Goal: Communication & Community: Answer question/provide support

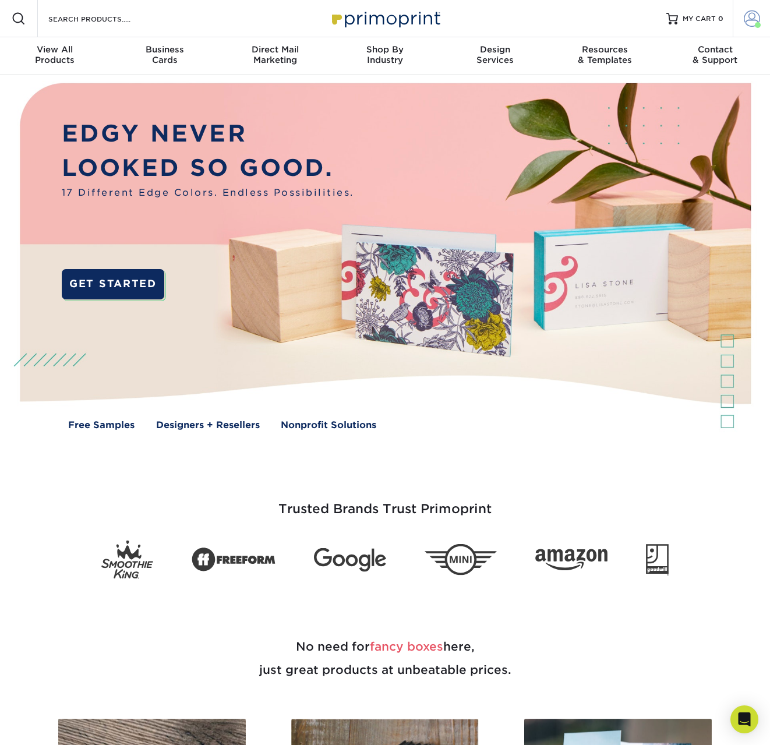
click at [753, 19] on span at bounding box center [752, 18] width 16 height 16
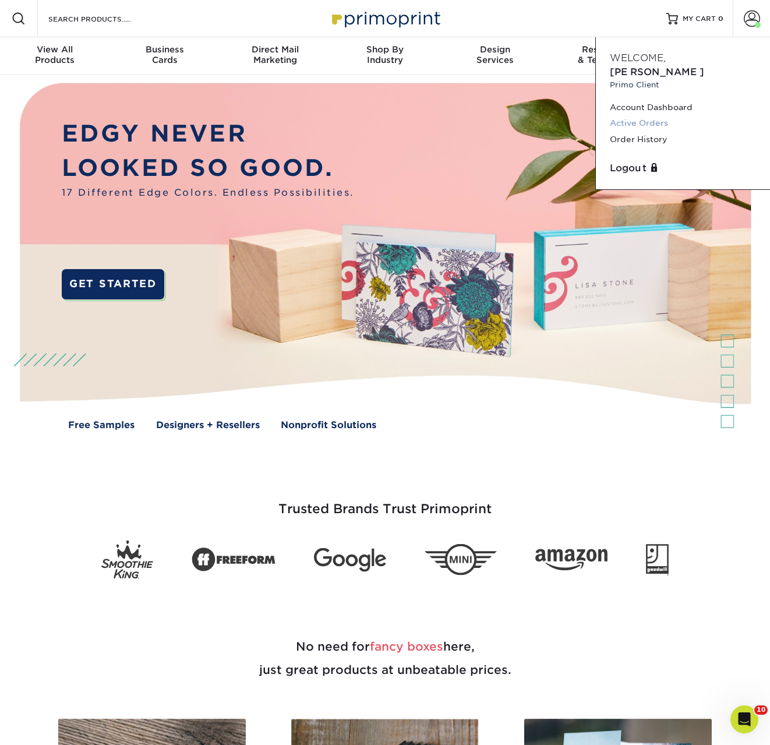
click at [645, 115] on link "Active Orders" at bounding box center [683, 123] width 146 height 16
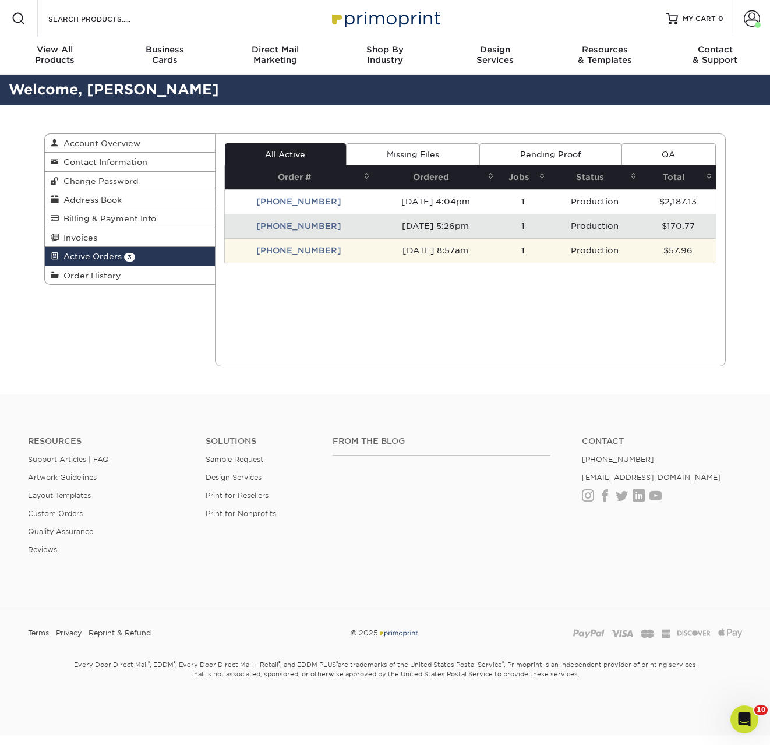
click at [308, 253] on td "25826-85774-555" at bounding box center [299, 250] width 149 height 24
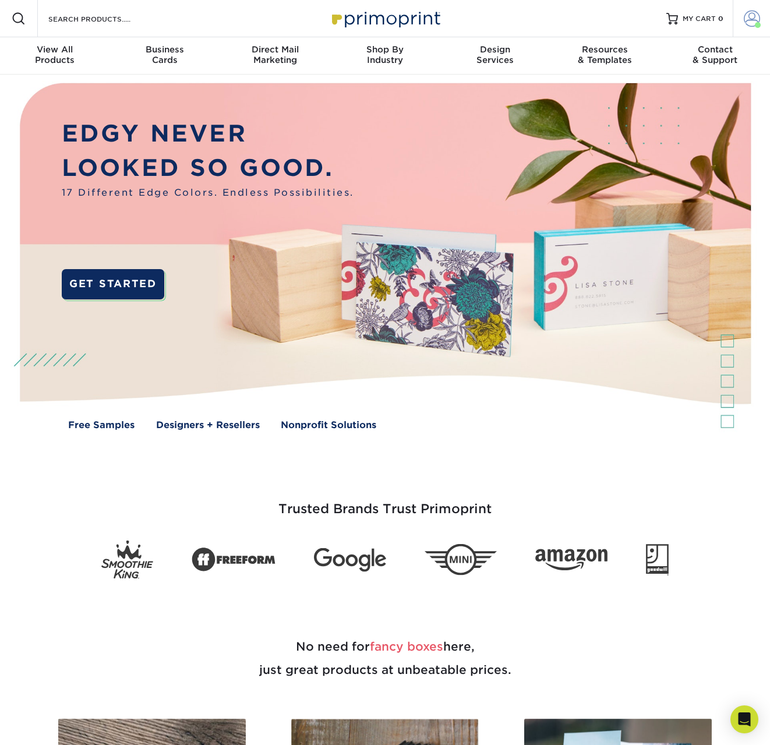
click at [748, 19] on span at bounding box center [752, 18] width 16 height 16
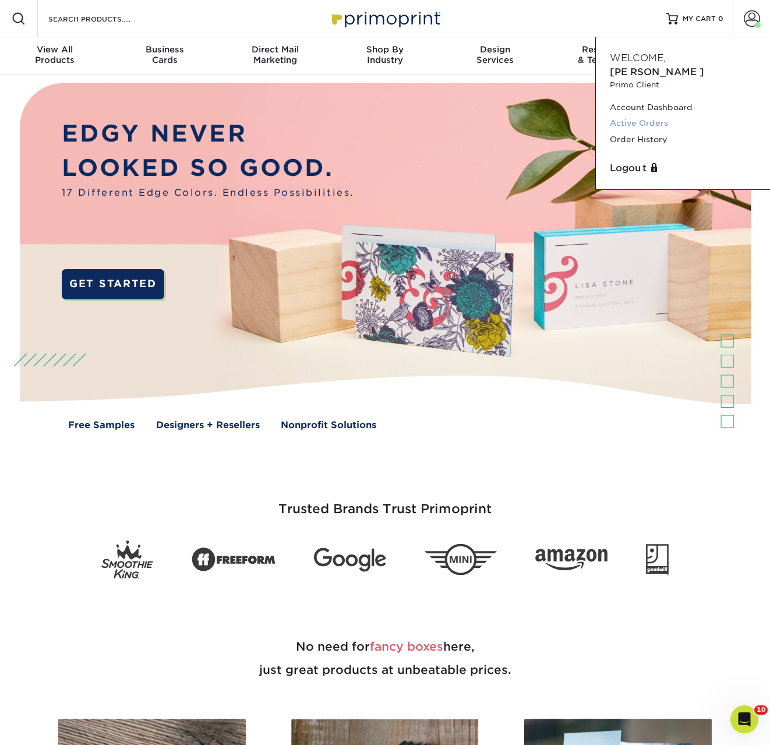
click at [647, 115] on link "Active Orders" at bounding box center [683, 123] width 146 height 16
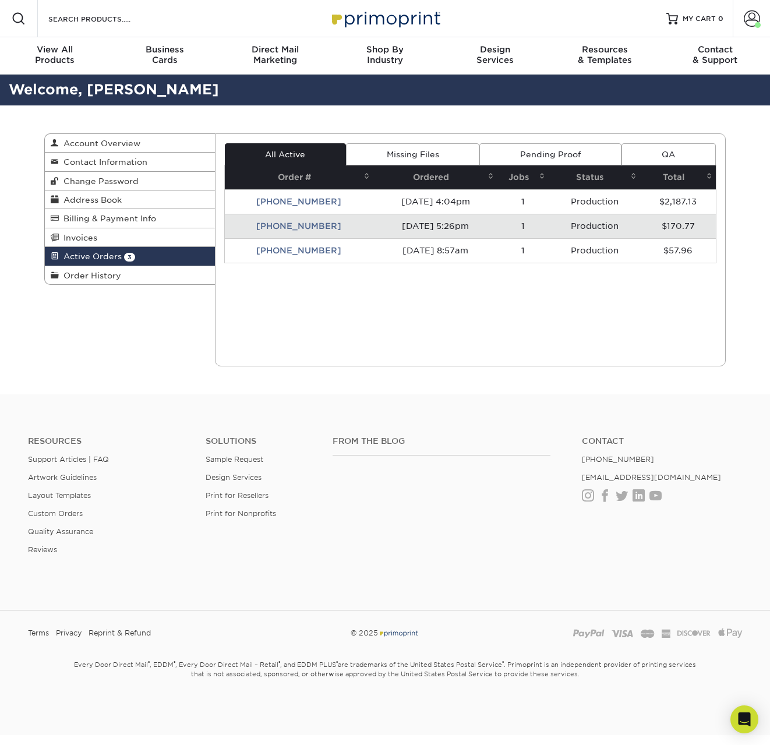
click at [312, 229] on td "[PHONE_NUMBER]" at bounding box center [299, 226] width 149 height 24
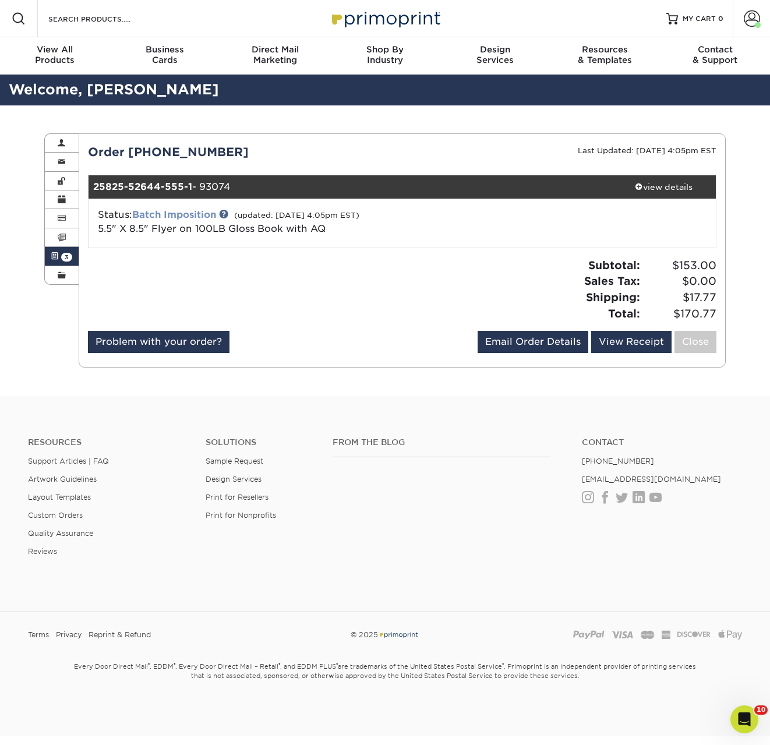
click at [163, 216] on link "Batch Imposition" at bounding box center [174, 214] width 84 height 11
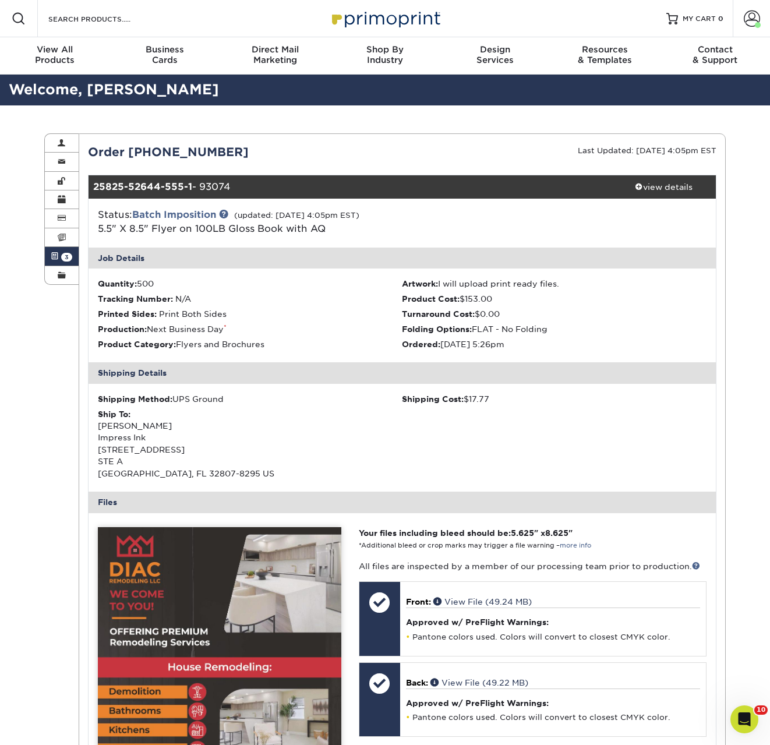
drag, startPoint x: 585, startPoint y: 407, endPoint x: 469, endPoint y: 324, distance: 142.1
click at [469, 324] on div "Job Details Quantity: 500 Artwork: I will upload print ready files. Tracking Nu…" at bounding box center [403, 644] width 628 height 792
click at [663, 354] on ul "Quantity: 500 Artwork: I will upload print ready files. Tracking Number: N/A Pr…" at bounding box center [403, 316] width 628 height 94
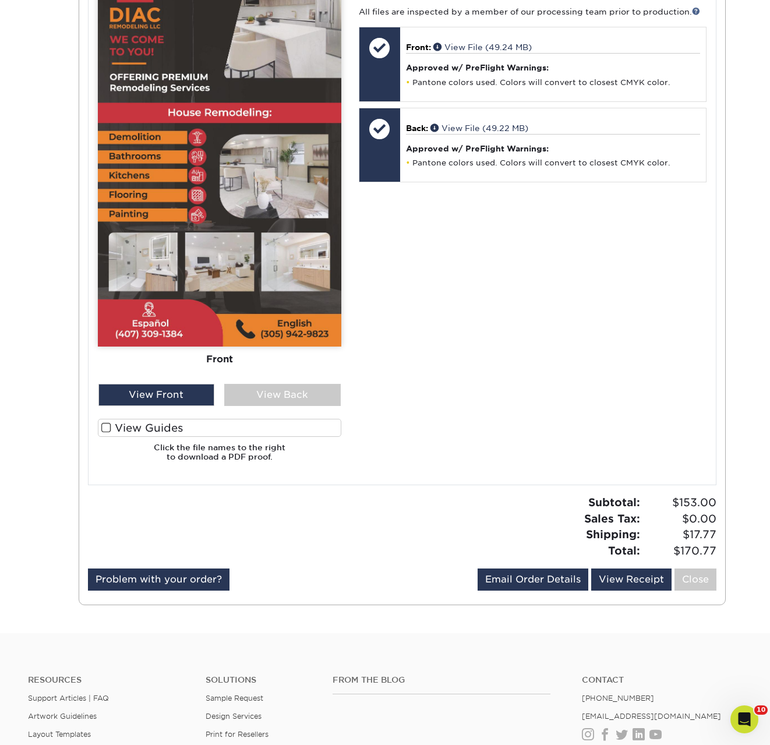
scroll to position [599, 0]
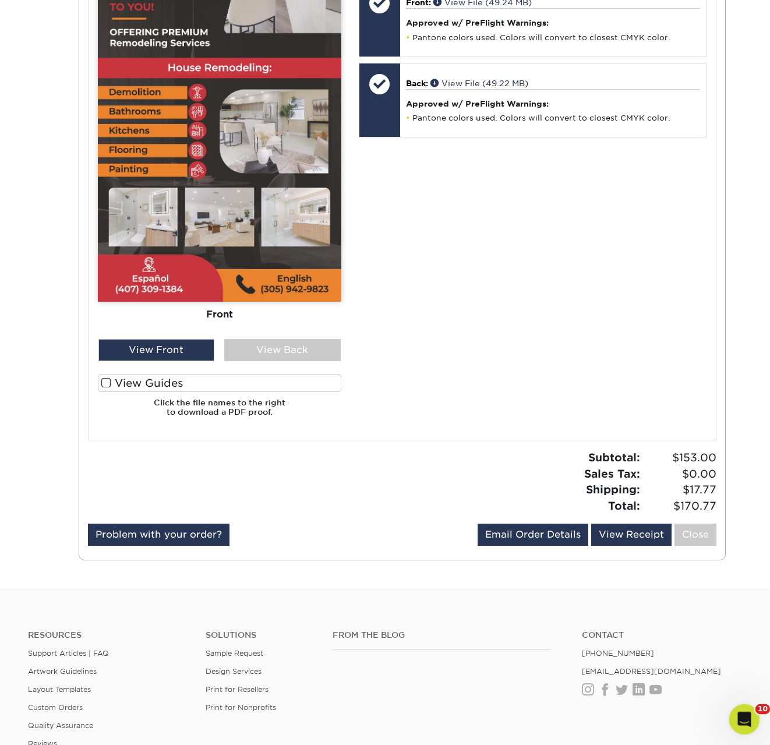
click at [736, 712] on div "Open Intercom Messenger" at bounding box center [742, 717] width 38 height 38
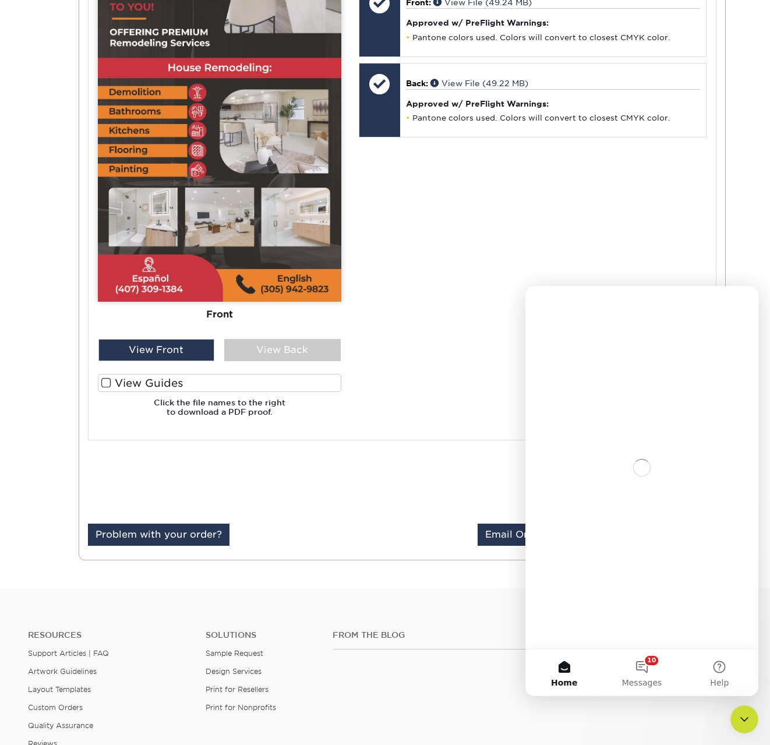
scroll to position [0, 0]
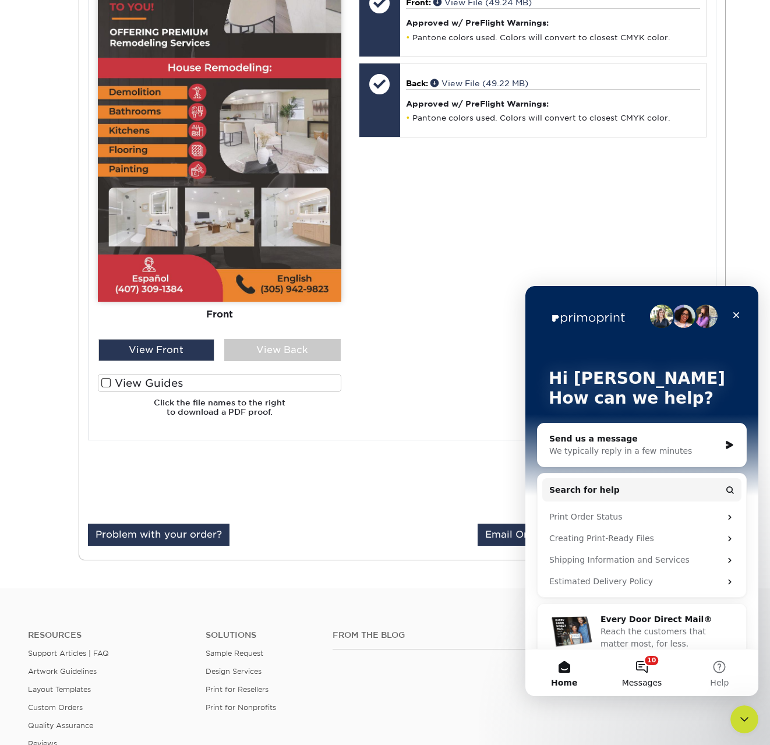
click at [647, 672] on button "10 Messages" at bounding box center [641, 672] width 77 height 47
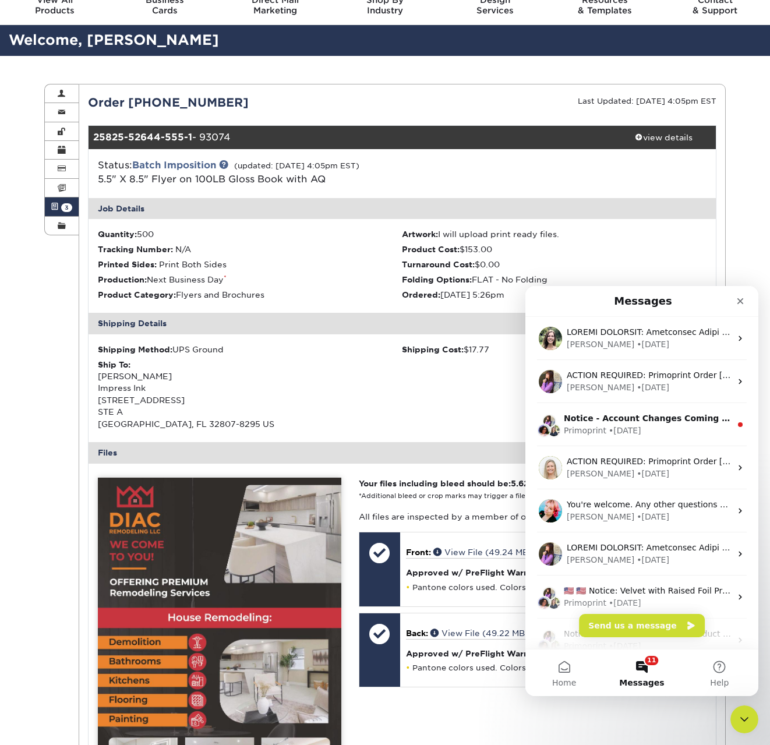
scroll to position [47, 0]
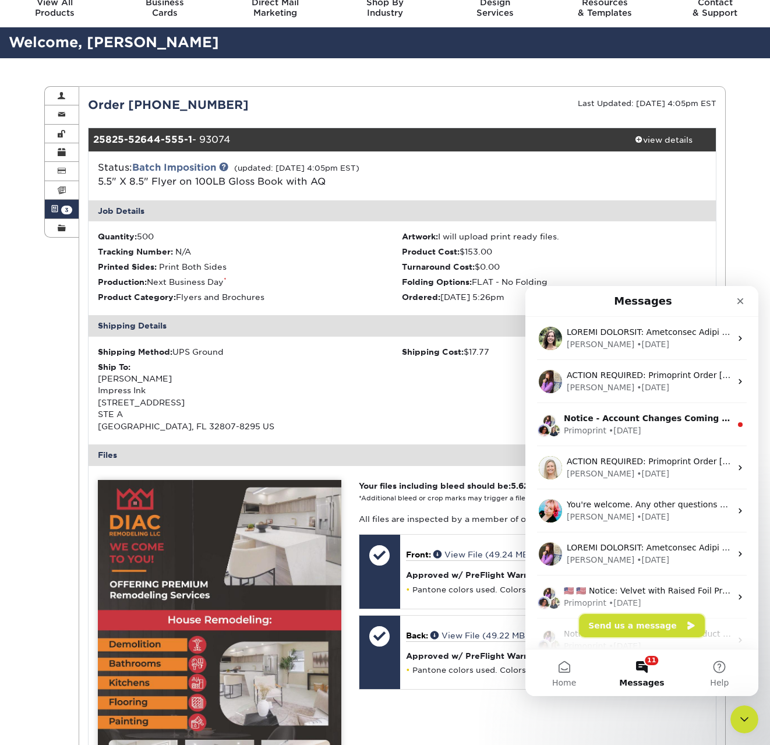
click at [626, 626] on button "Send us a message" at bounding box center [642, 625] width 126 height 23
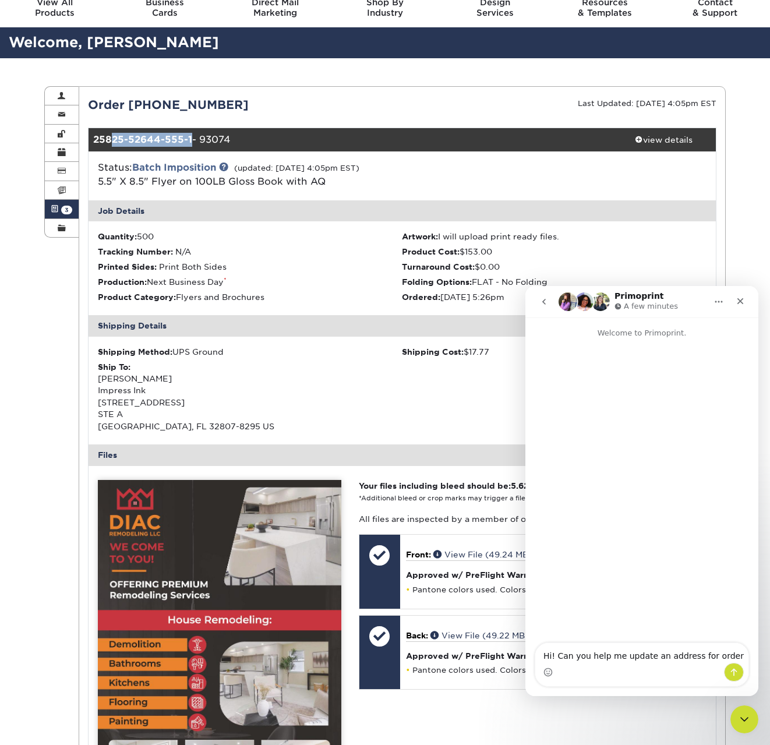
drag, startPoint x: 190, startPoint y: 141, endPoint x: 125, endPoint y: 133, distance: 65.7
click at [119, 136] on div "25825-52644-555-1 - 93074" at bounding box center [350, 139] width 523 height 23
click at [197, 103] on div "Order 25825-52644-555" at bounding box center [240, 104] width 323 height 17
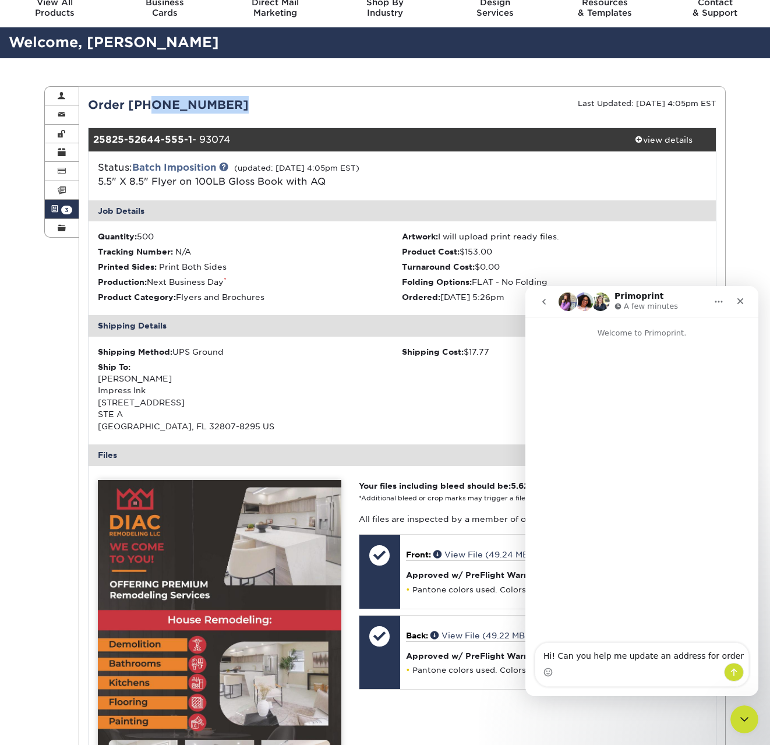
copy div "Order 25825-52644-555"
click at [674, 666] on div "Intercom messenger" at bounding box center [641, 672] width 213 height 19
drag, startPoint x: 707, startPoint y: 658, endPoint x: 746, endPoint y: 658, distance: 39.6
click at [746, 658] on textarea "Hi! Can you help me update an address for order" at bounding box center [641, 653] width 213 height 20
paste textarea "Order 25825-52644-555"
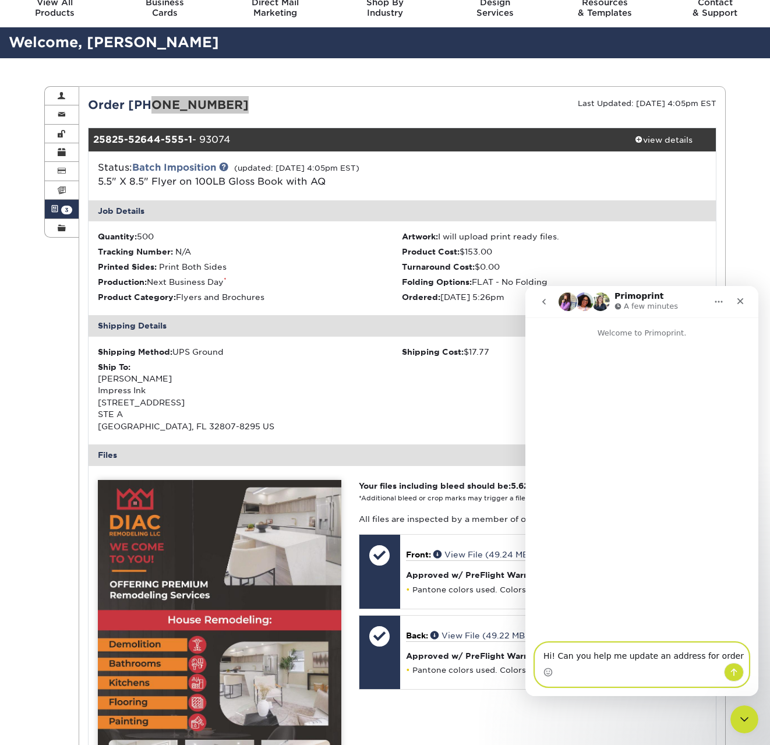
type textarea "Hi! Can you help me update an address for Order [PHONE_NUMBER]"
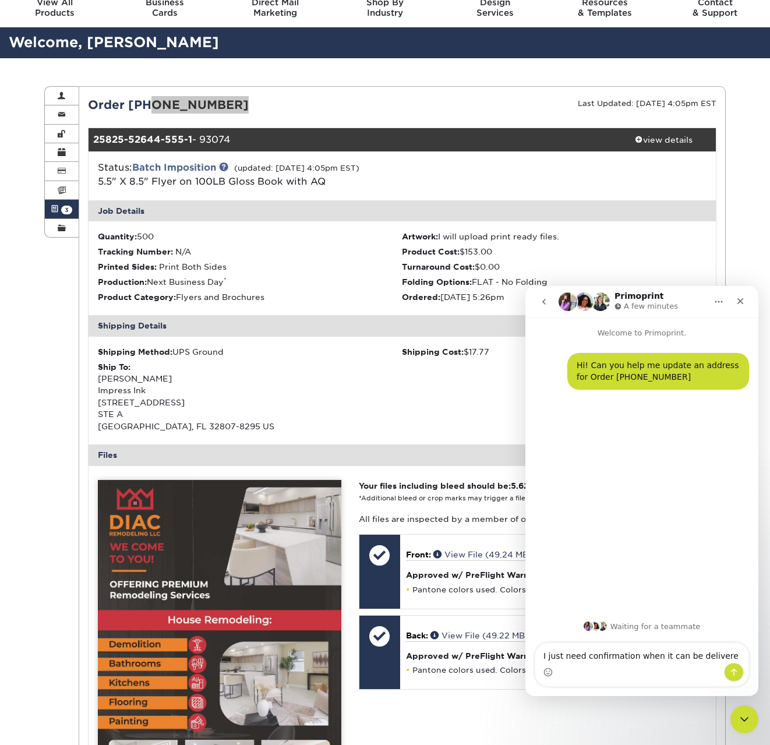
type textarea "I just need confirmation when it can be delivered"
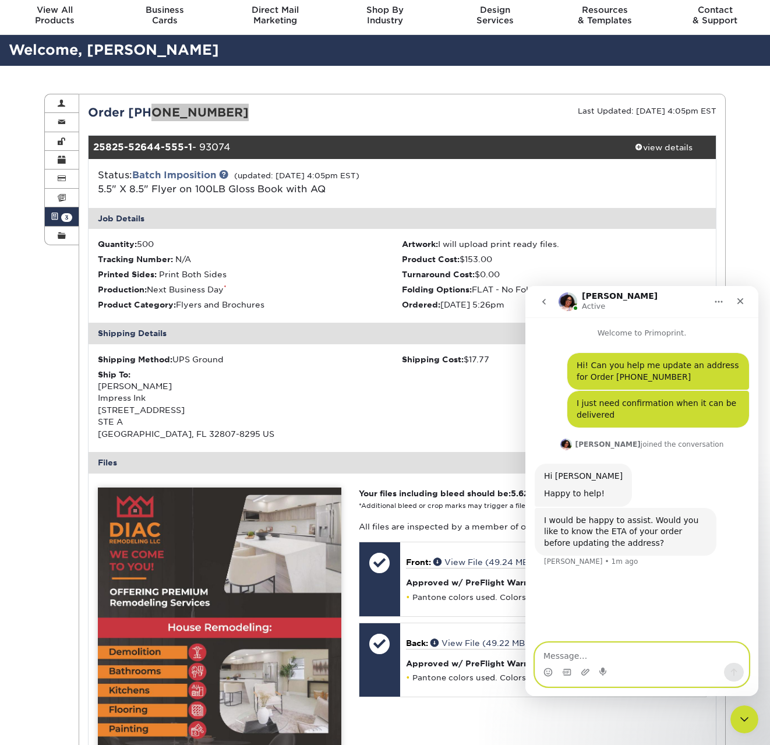
scroll to position [40, 0]
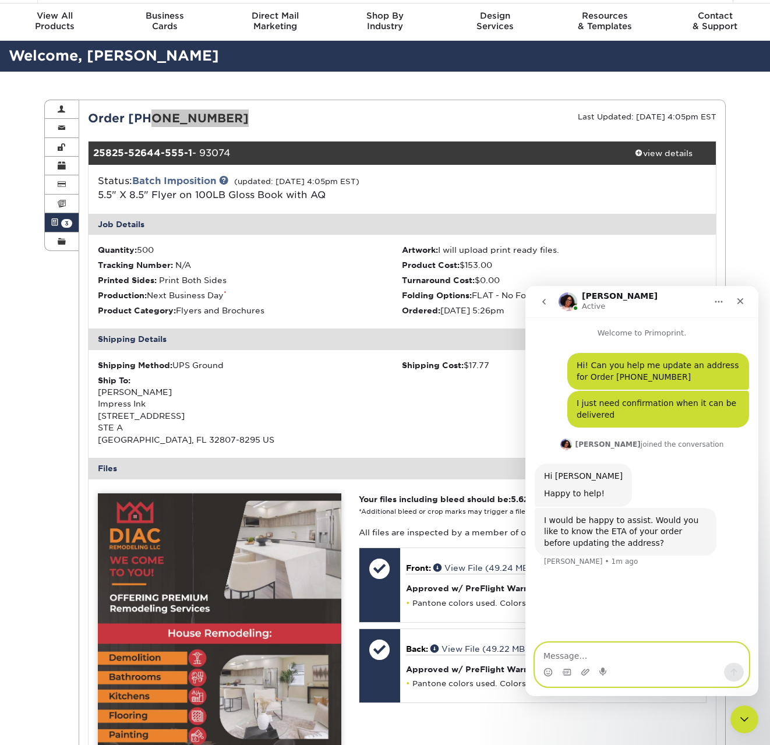
click at [625, 655] on textarea "Message…" at bounding box center [641, 653] width 213 height 20
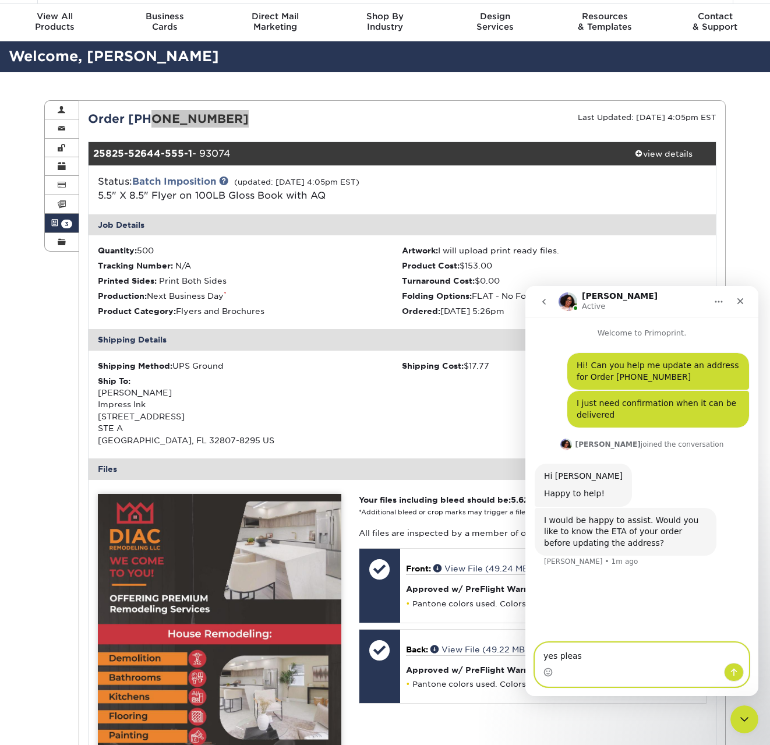
type textarea "yes please"
type textarea "I'm hoping to have it in hands for my client by [DATE]"
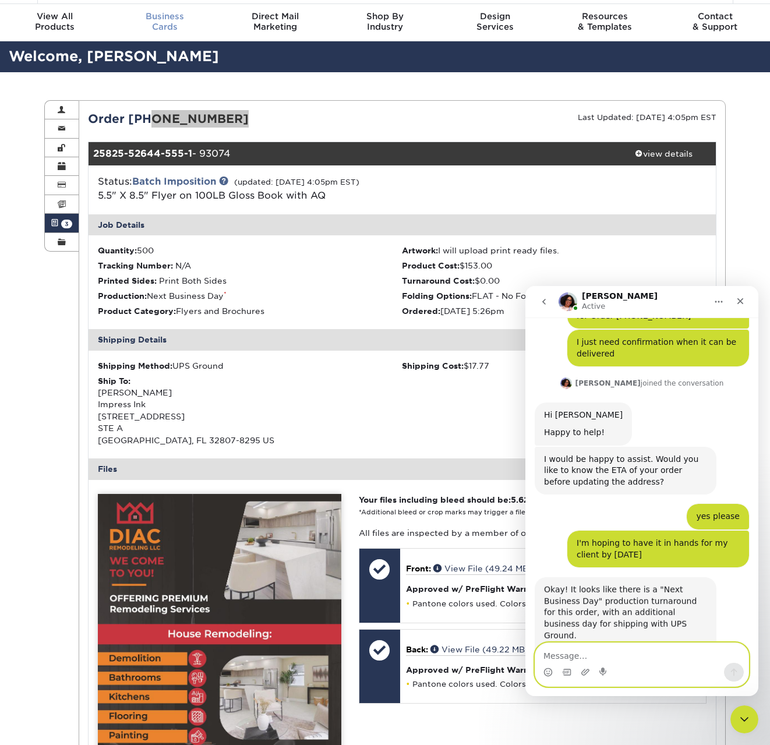
scroll to position [130, 0]
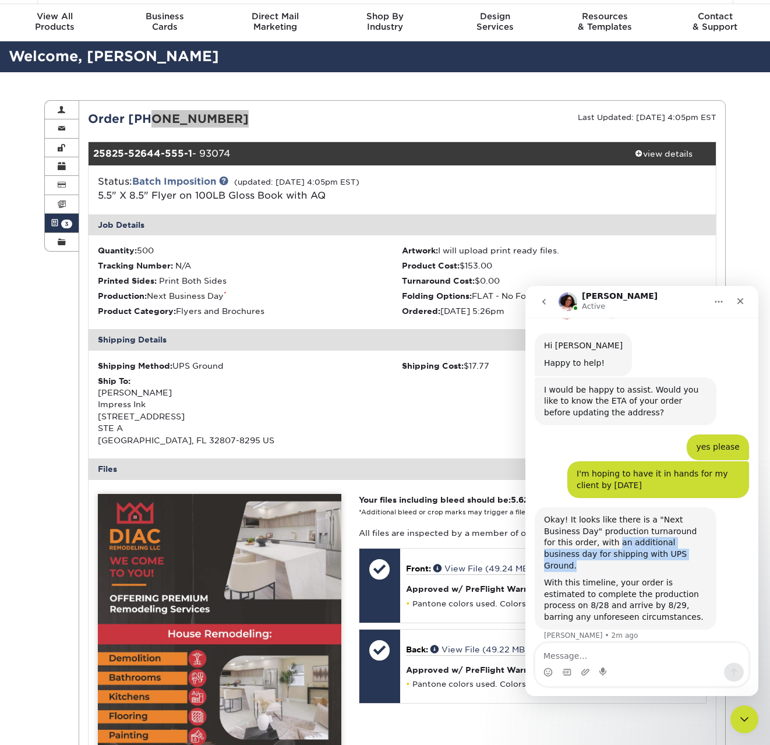
drag, startPoint x: 658, startPoint y: 562, endPoint x: 561, endPoint y: 539, distance: 99.5
click at [561, 539] on div "Okay! It looks like there is a "Next Business Day" production turnaround for th…" at bounding box center [625, 568] width 163 height 108
click at [650, 577] on div "With this timeline, your order is estimated to complete the production process …" at bounding box center [625, 599] width 163 height 45
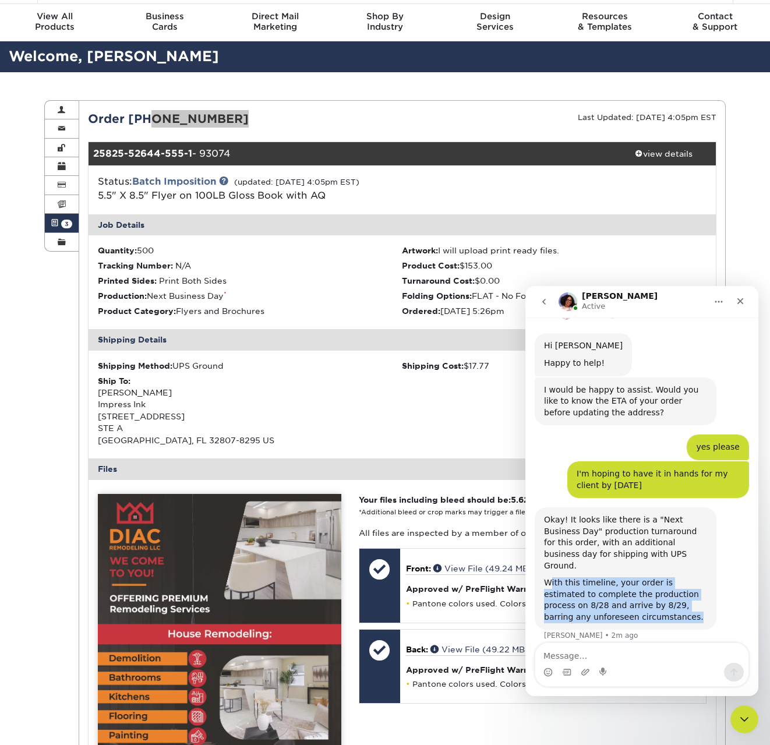
drag, startPoint x: 552, startPoint y: 573, endPoint x: 695, endPoint y: 611, distance: 147.8
click at [695, 611] on div "With this timeline, your order is estimated to complete the production process …" at bounding box center [625, 599] width 163 height 45
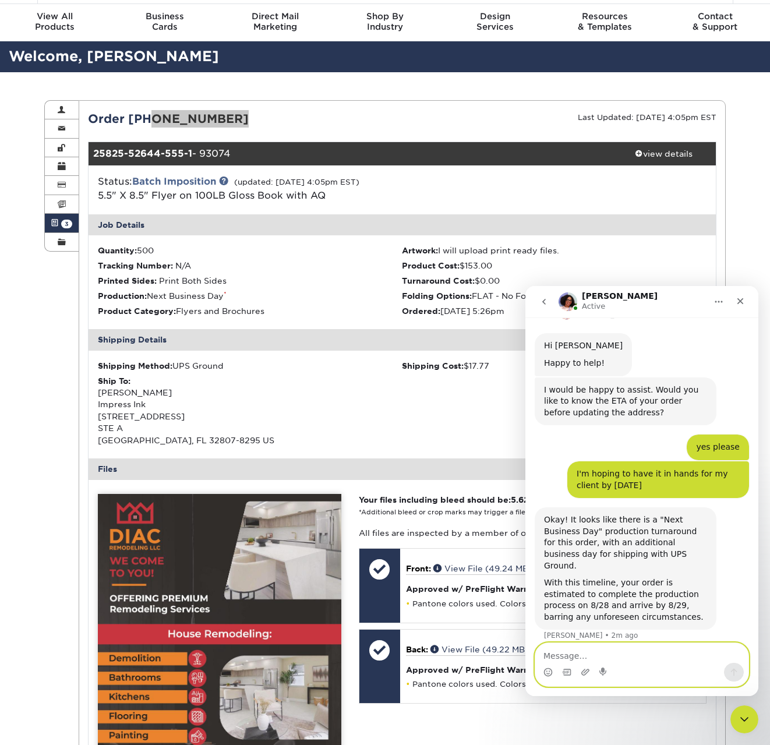
click at [629, 654] on textarea "Message…" at bounding box center [641, 653] width 213 height 20
type textarea "T"
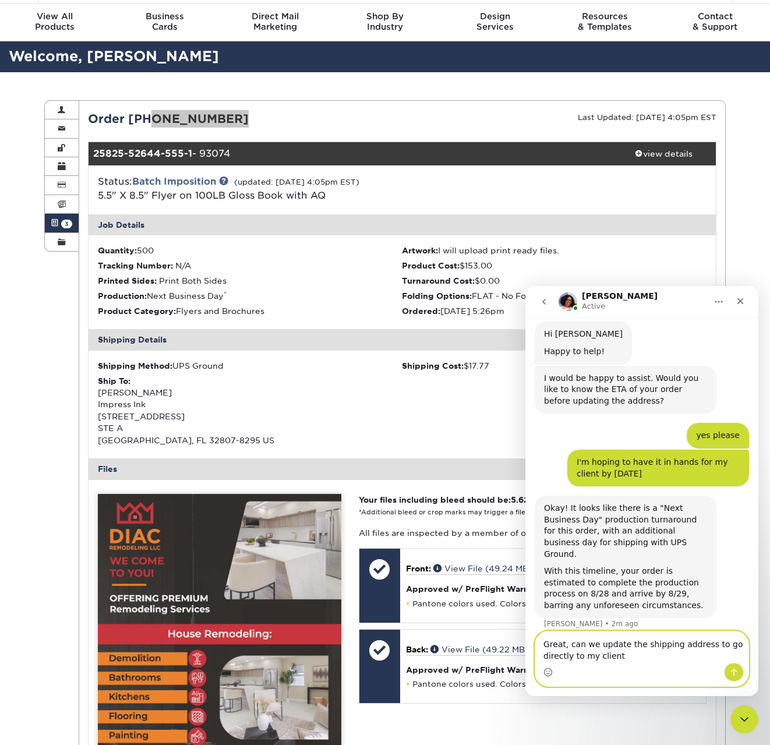
type textarea "Great, can we update the shipping address to go directly to my client?"
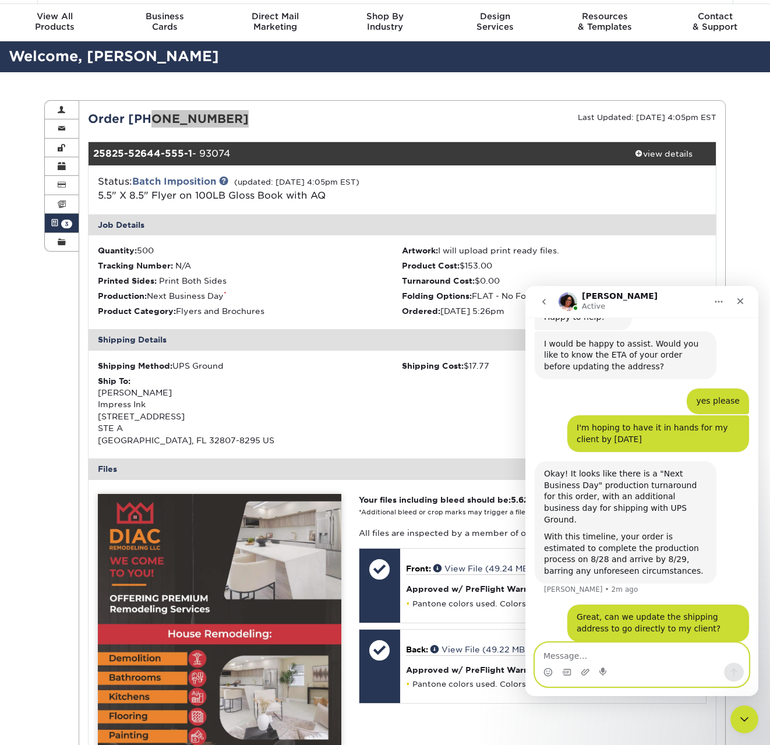
paste textarea "Goldkey Enterprise LLC Alejandro Cardinale 458 Annabell Way Davenport, Florida …"
type textarea "Goldkey Enterprise LLC Alejandro Cardinale 458 Annabell Way Davenport, Florida …"
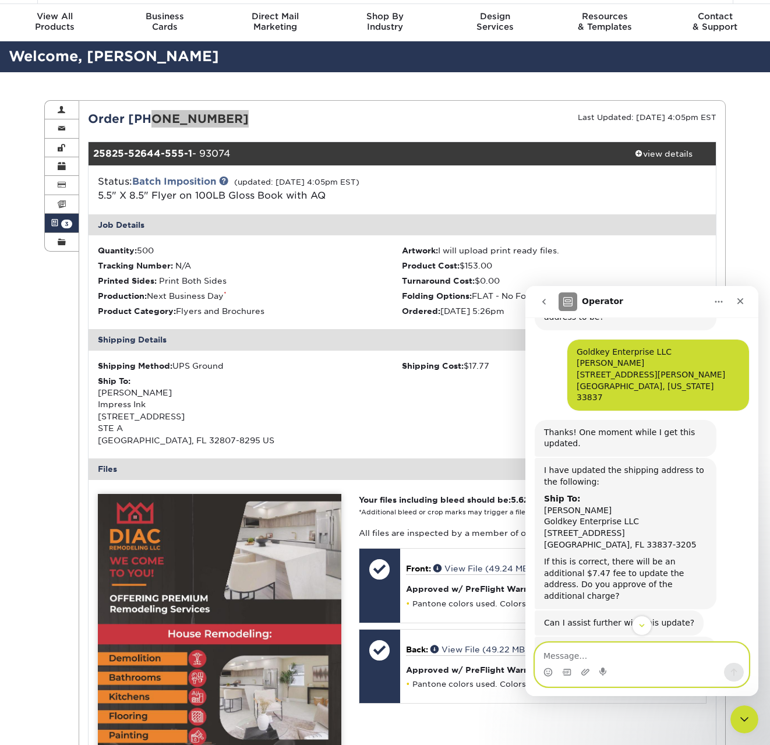
scroll to position [647, 0]
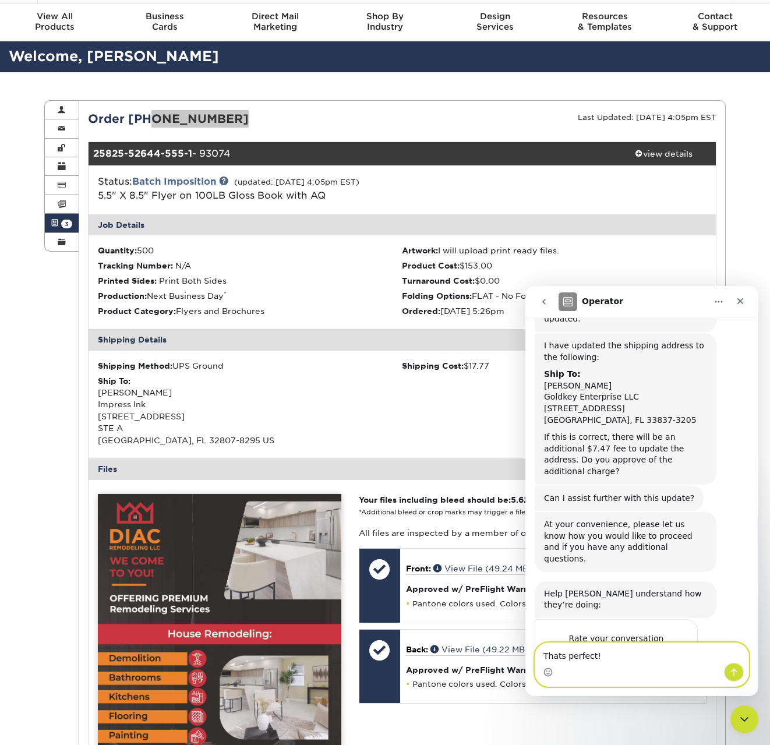
type textarea "Thats perfect!"
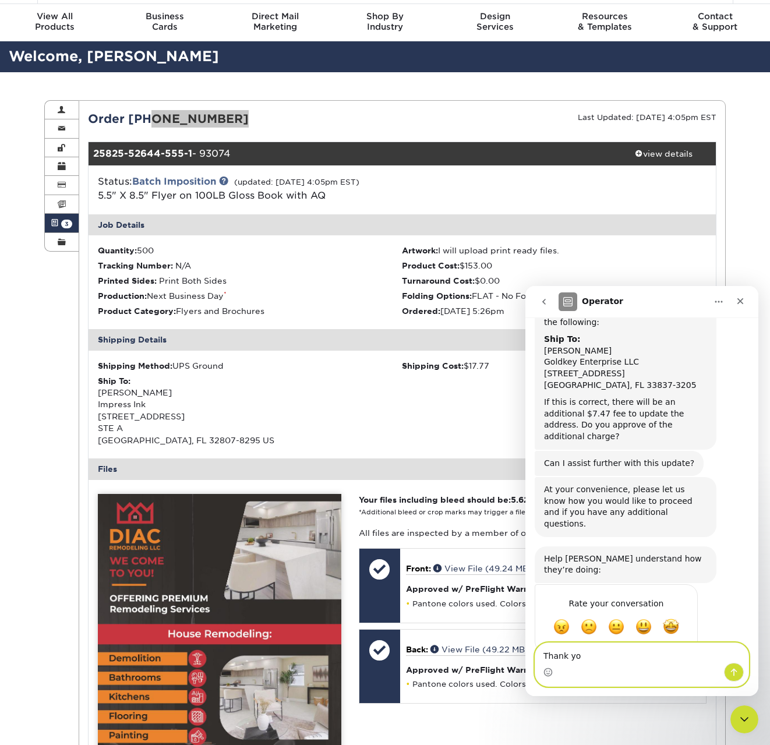
type textarea "Thank you"
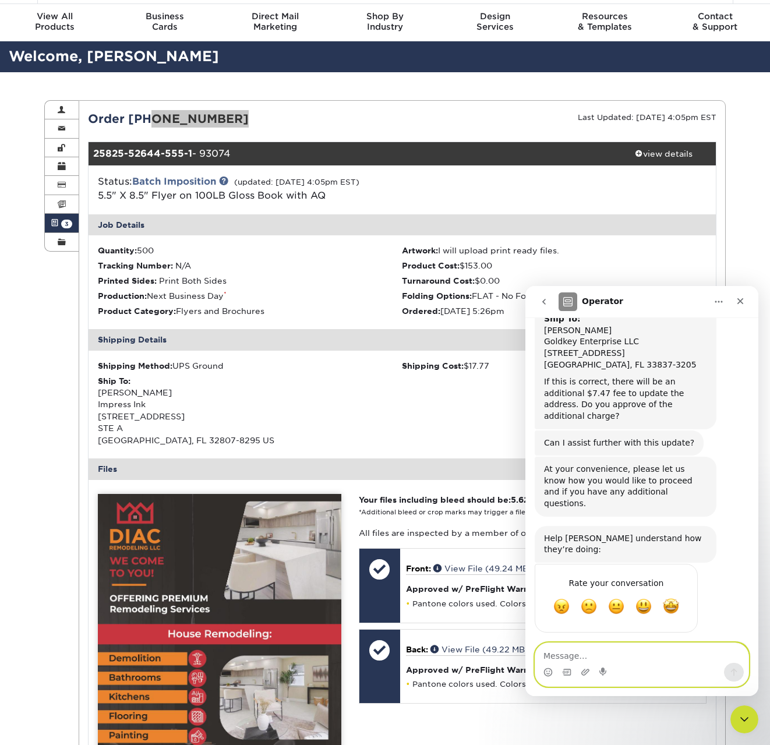
scroll to position [709, 0]
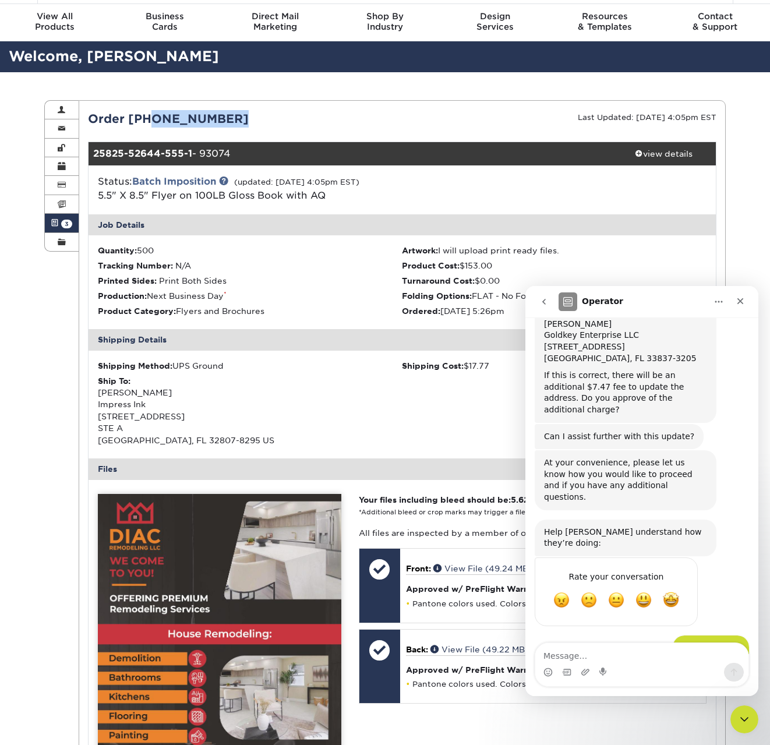
click at [420, 431] on div "Shipping Method: UPS Ground Shipping Cost: $17.77 Ship To: Tim Loucks Impress I…" at bounding box center [403, 405] width 628 height 108
click at [744, 302] on icon "Close" at bounding box center [740, 300] width 9 height 9
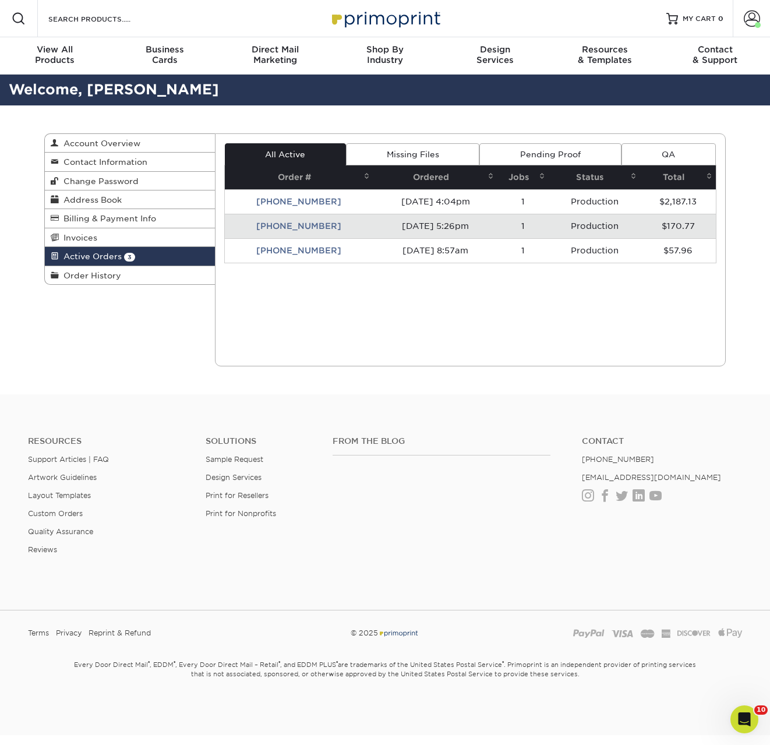
click at [292, 225] on td "25825-52644-555" at bounding box center [299, 226] width 149 height 24
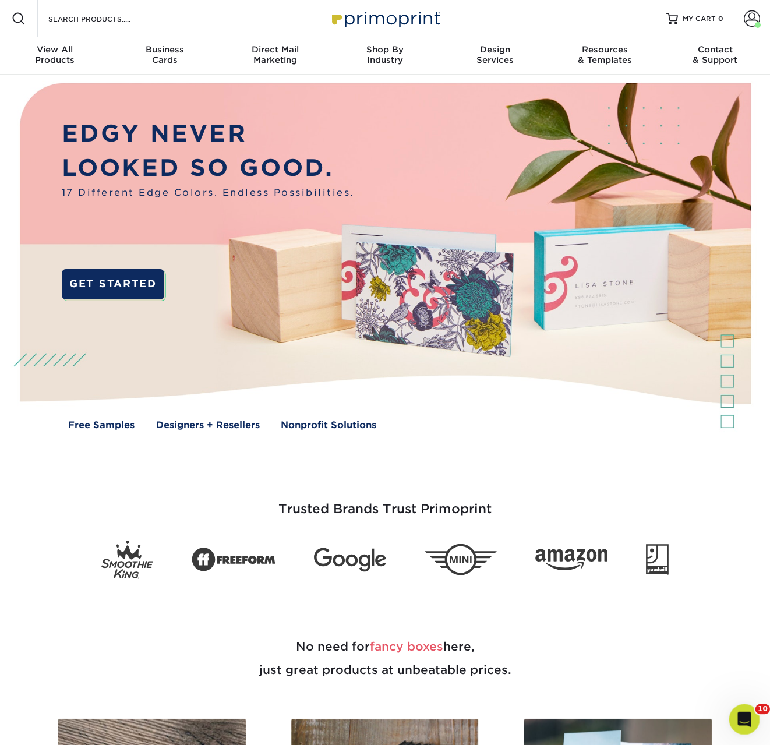
click html
click at [744, 718] on icon "Open Intercom Messenger" at bounding box center [742, 717] width 19 height 19
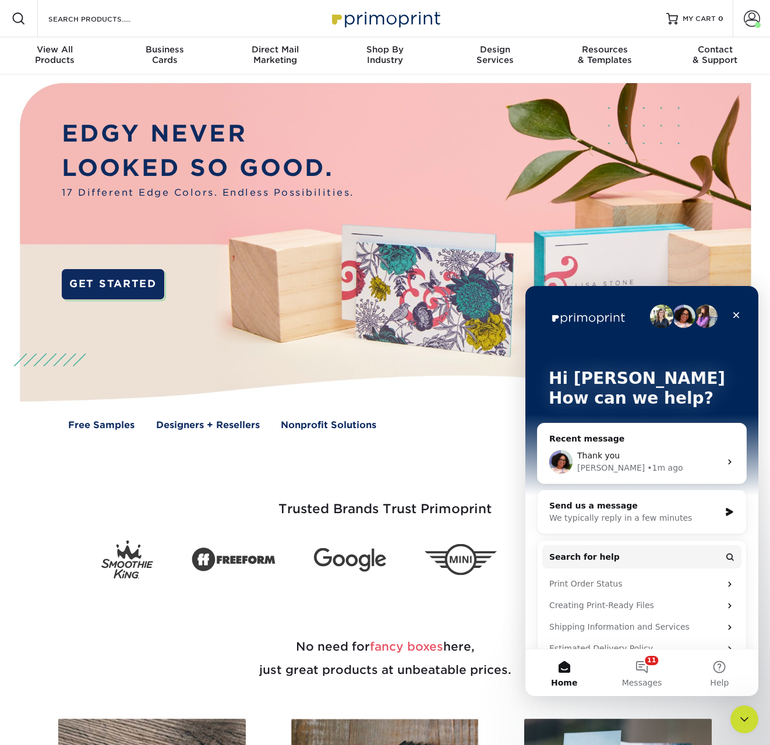
click at [647, 462] on div "• 1m ago" at bounding box center [665, 468] width 36 height 12
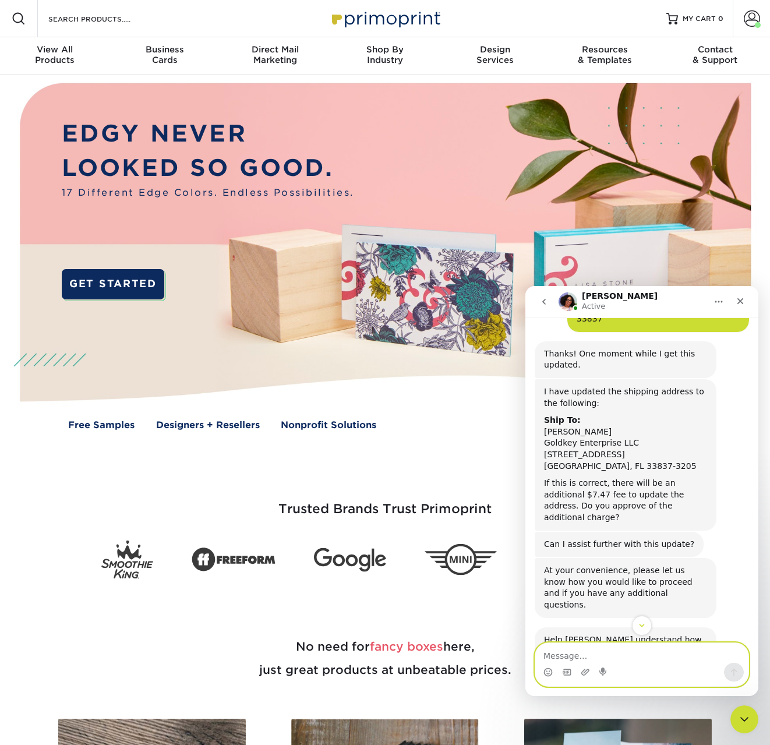
scroll to position [709, 0]
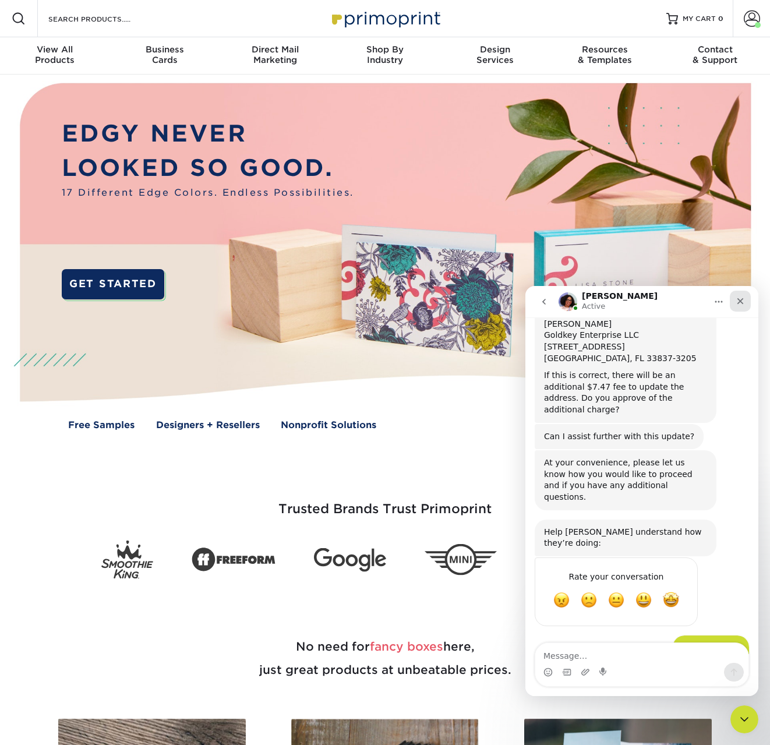
click at [739, 302] on icon "Close" at bounding box center [740, 301] width 6 height 6
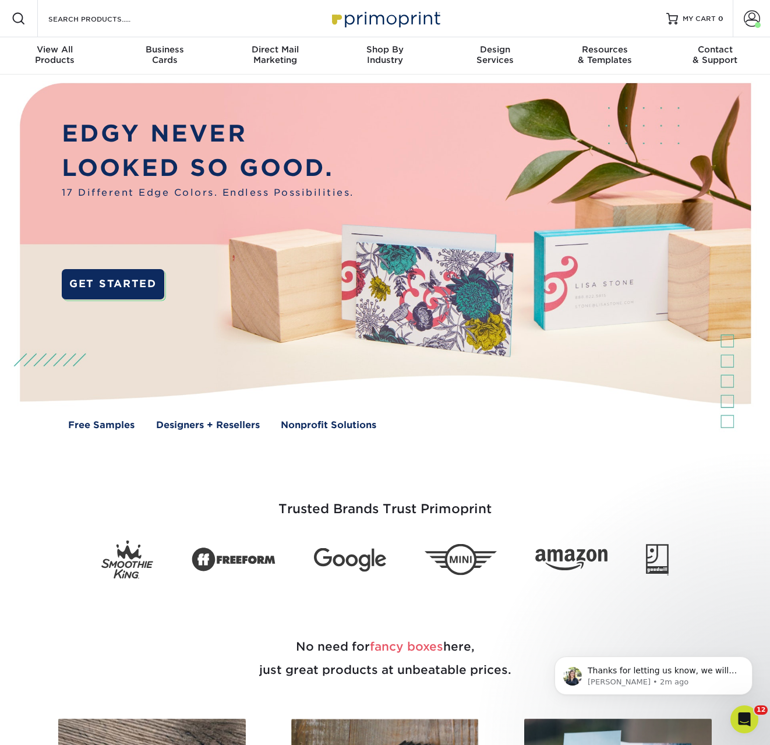
scroll to position [866, 0]
click at [658, 679] on p "[PERSON_NAME] • 2m ago" at bounding box center [663, 682] width 150 height 10
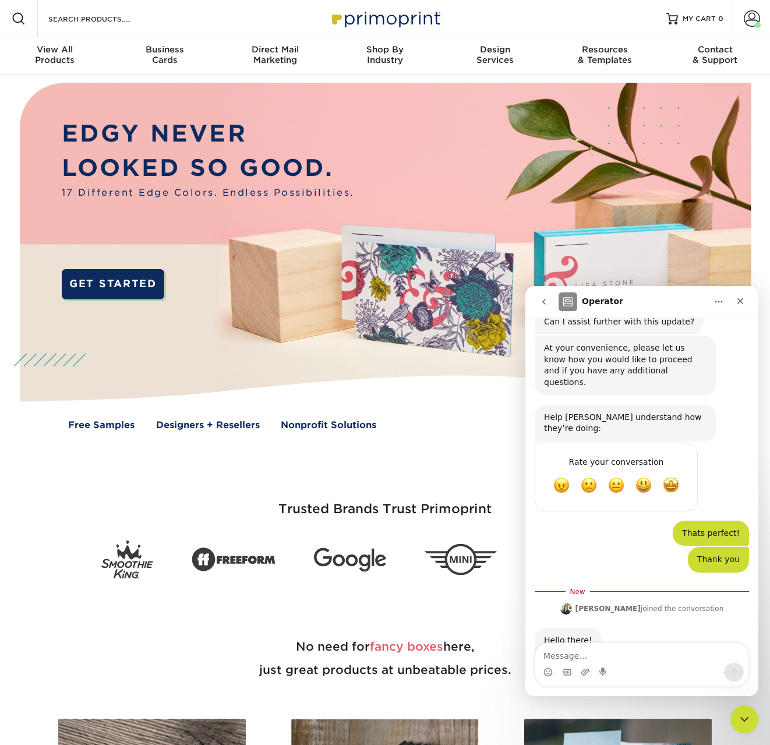
scroll to position [885, 0]
